Goal: Find specific page/section

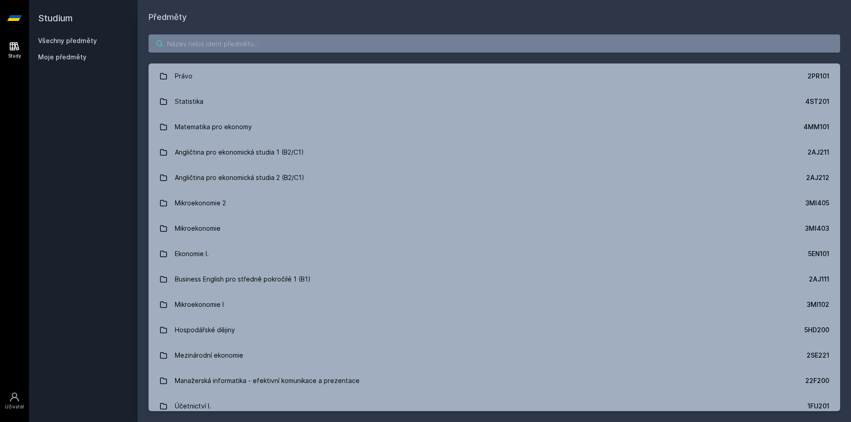
click at [223, 51] on input "search" at bounding box center [493, 43] width 691 height 18
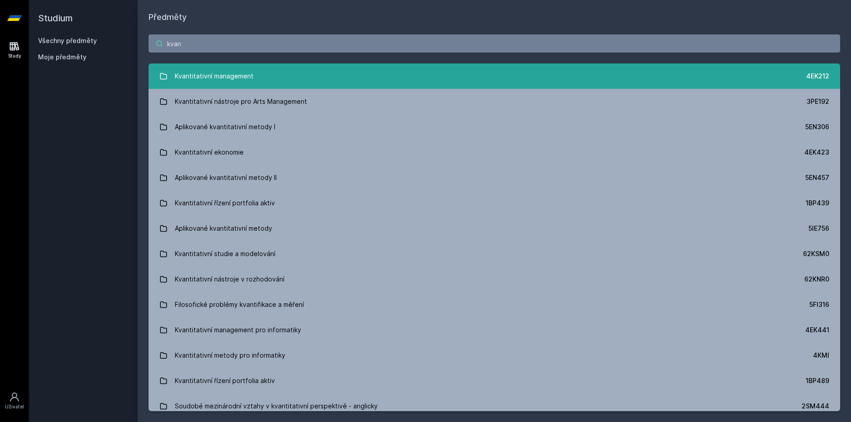
type input "kvan"
click at [211, 82] on div "Kvantitativní management" at bounding box center [214, 76] width 79 height 18
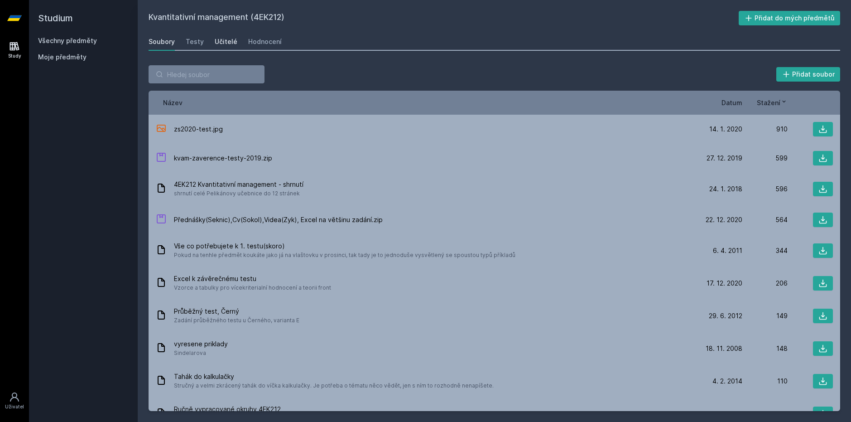
click at [221, 37] on div "Učitelé" at bounding box center [226, 41] width 23 height 9
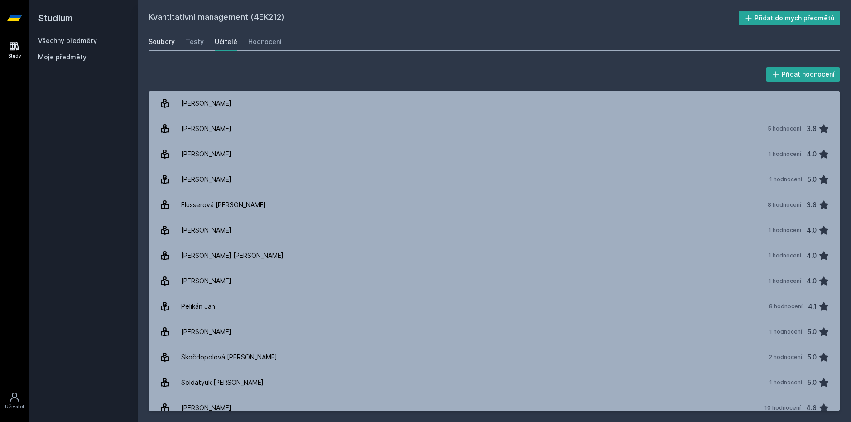
click at [164, 42] on div "Soubory" at bounding box center [161, 41] width 26 height 9
